Goal: Task Accomplishment & Management: Manage account settings

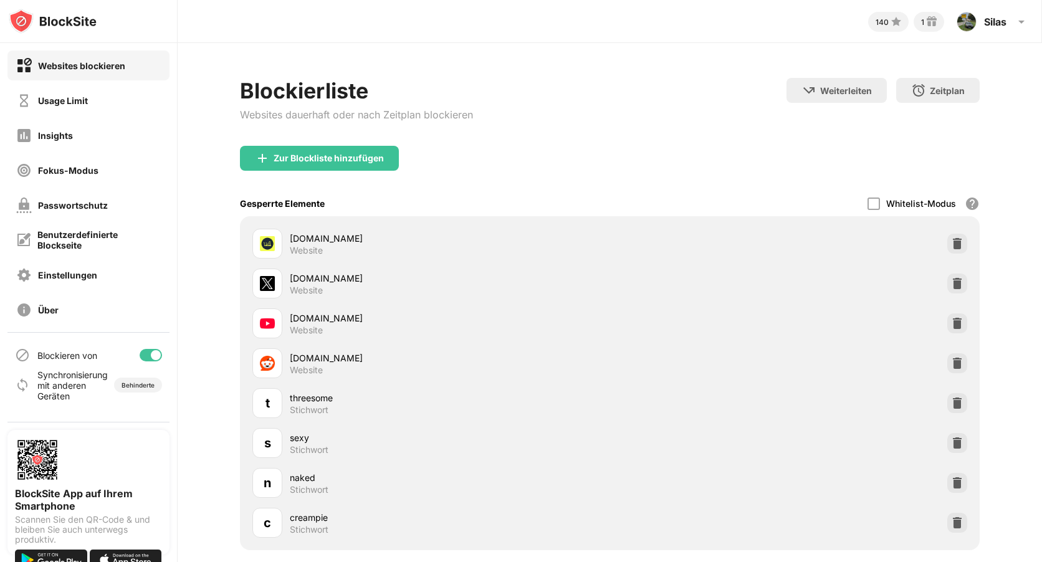
scroll to position [95, 0]
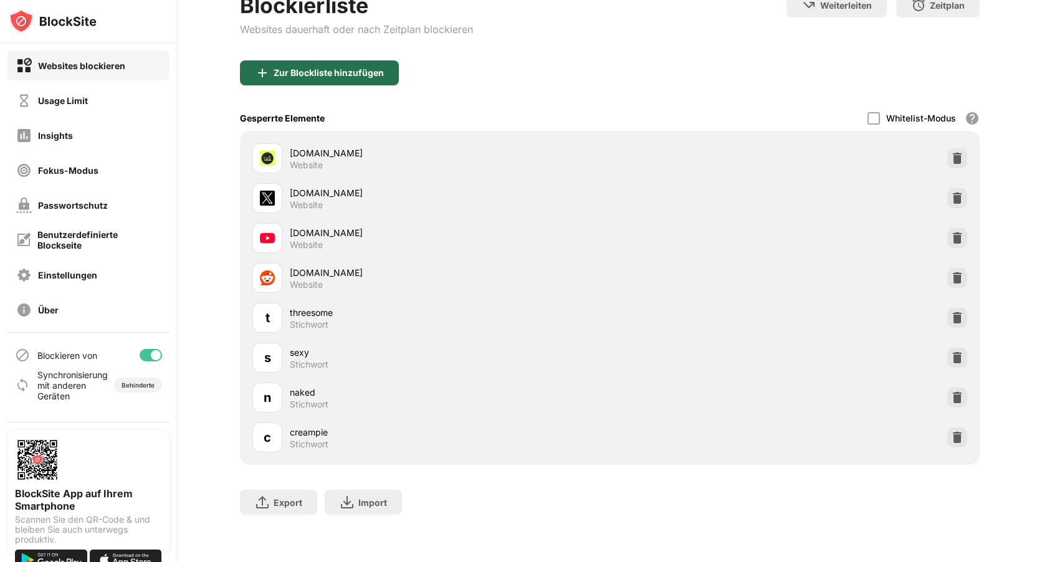
click at [363, 68] on div "Zur Blockliste hinzufügen" at bounding box center [328, 73] width 110 height 10
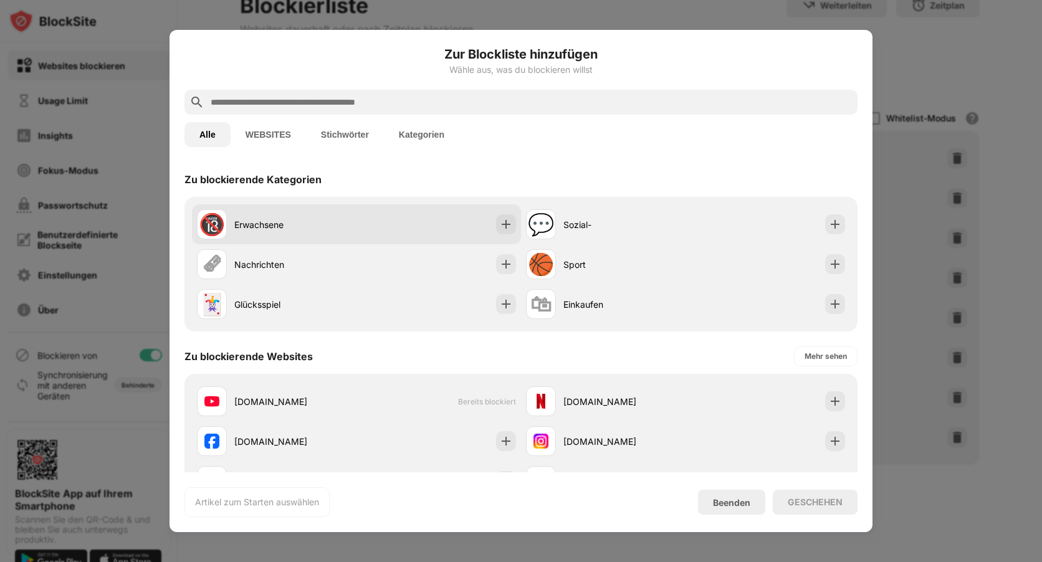
click at [295, 220] on div "Erwachsene" at bounding box center [295, 224] width 122 height 13
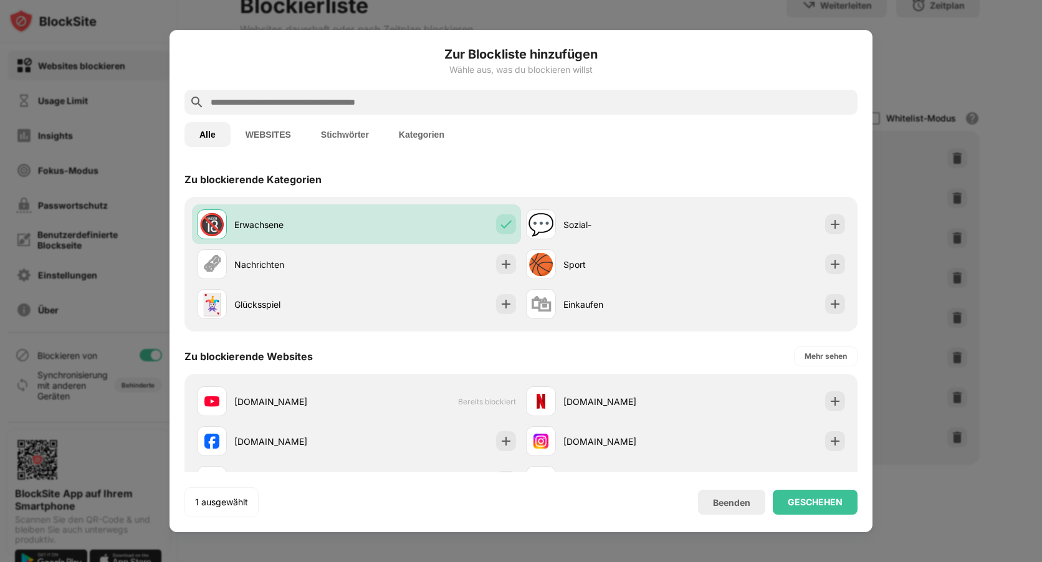
click at [329, 139] on button "Stichwörter" at bounding box center [345, 134] width 78 height 25
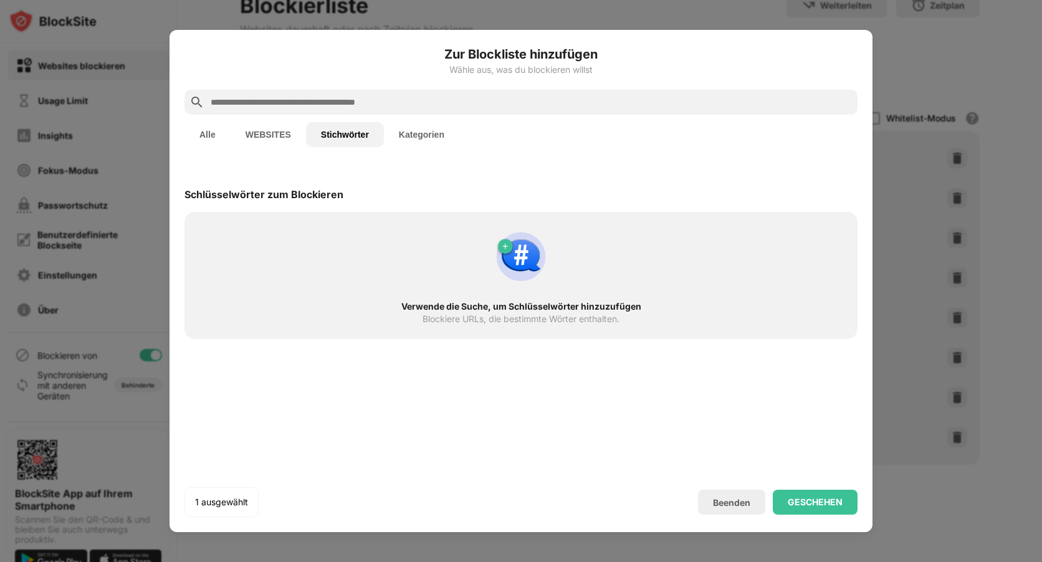
click at [378, 108] on input "text" at bounding box center [530, 102] width 643 height 15
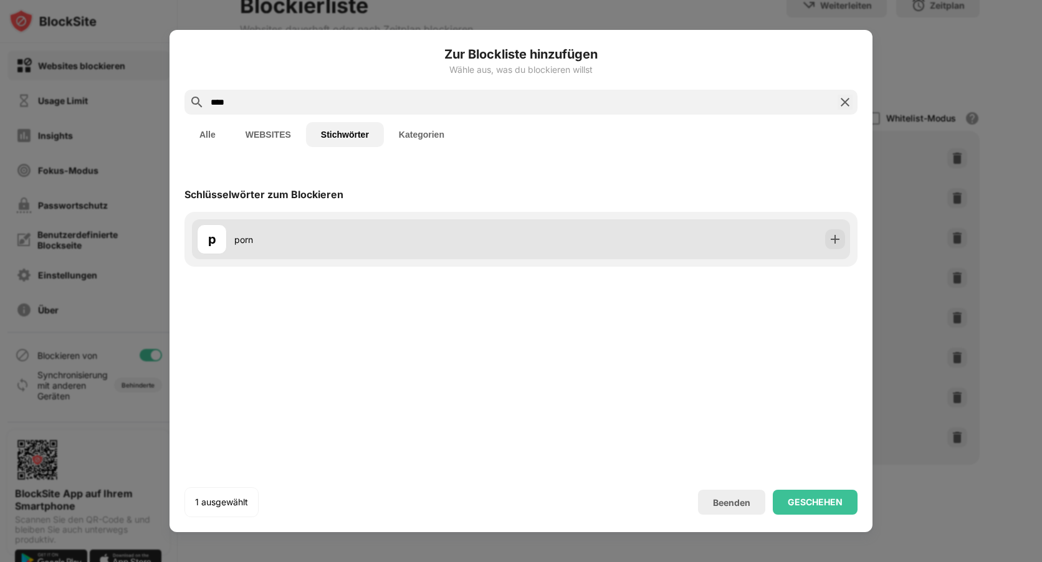
type input "****"
click at [431, 219] on div "p porn" at bounding box center [521, 239] width 658 height 40
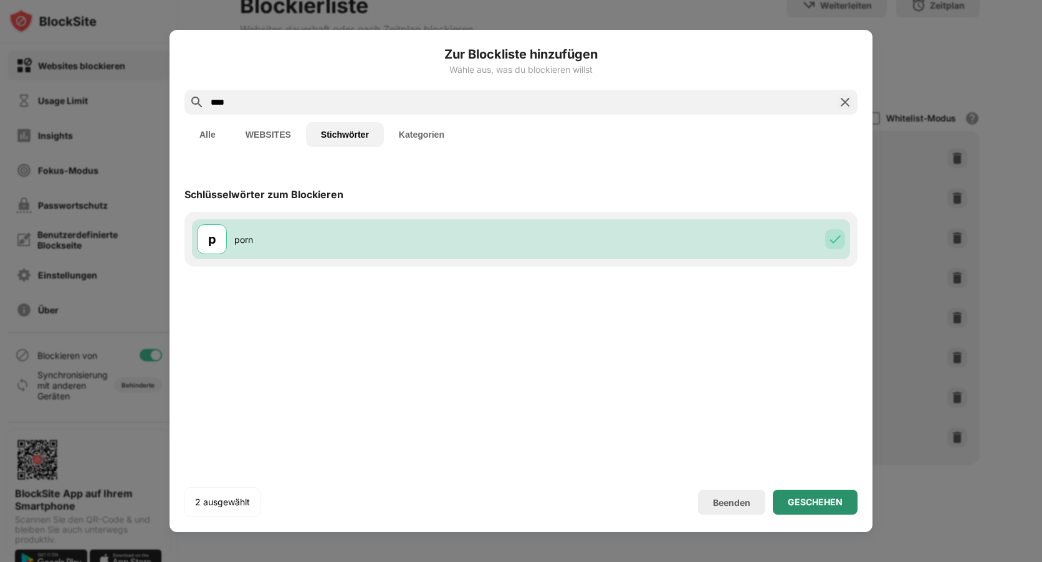
click at [832, 503] on div "GESCHEHEN" at bounding box center [814, 502] width 55 height 10
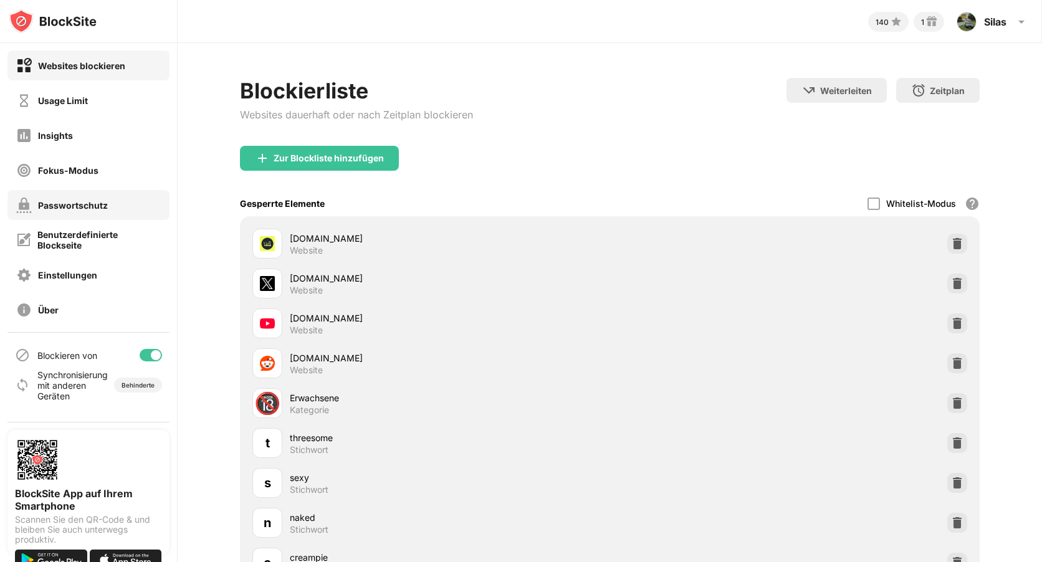
click at [107, 201] on div "Passwortschutz" at bounding box center [73, 205] width 70 height 11
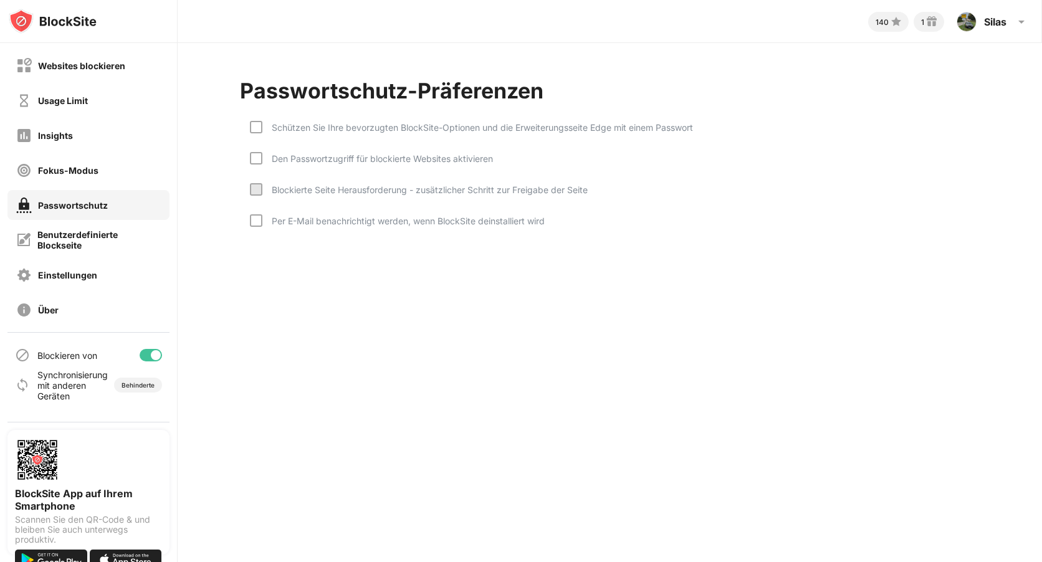
click at [388, 123] on div "Schützen Sie Ihre bevorzugten BlockSite-Optionen und die Erweiterungsseite Edge…" at bounding box center [477, 127] width 430 height 11
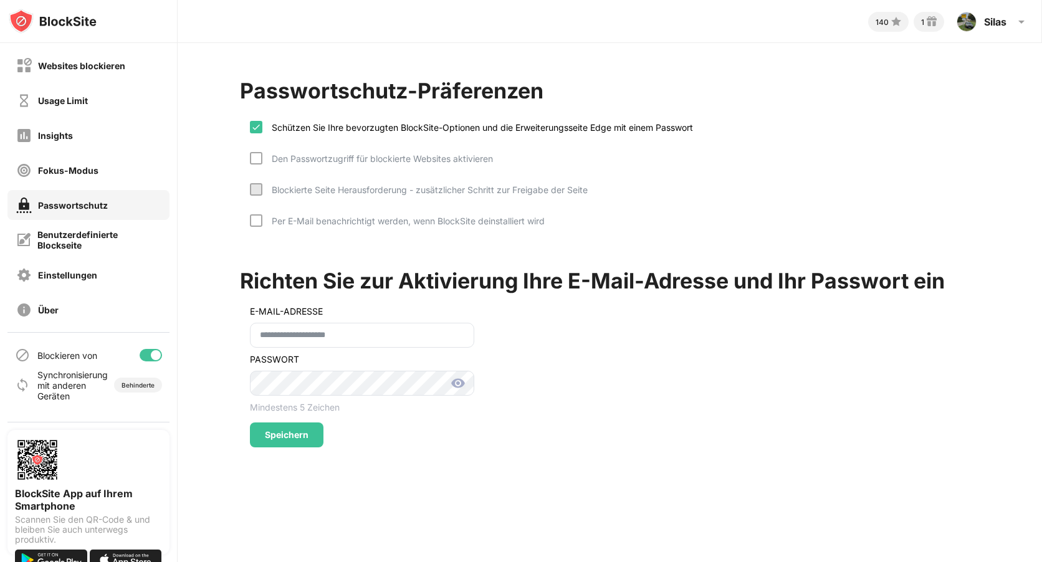
click at [374, 166] on div "Den Passwortzugriff für blockierte Websites aktivieren" at bounding box center [371, 167] width 243 height 31
click at [302, 426] on div "Speichern" at bounding box center [287, 434] width 74 height 25
